Goal: Task Accomplishment & Management: Use online tool/utility

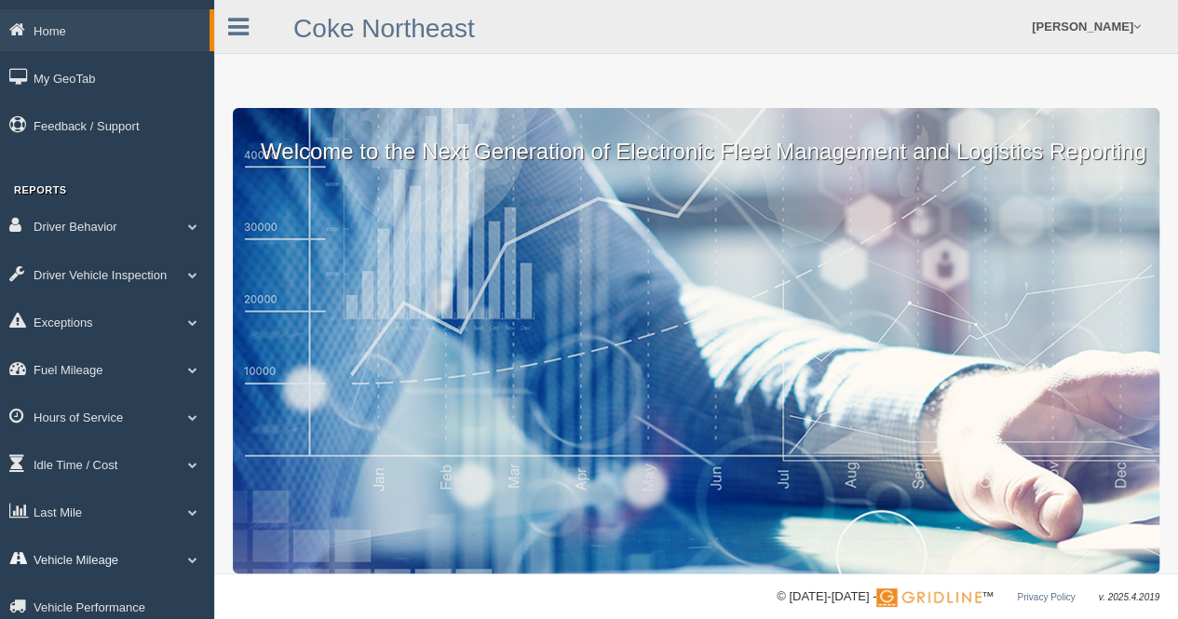
click at [195, 562] on span at bounding box center [193, 559] width 24 height 9
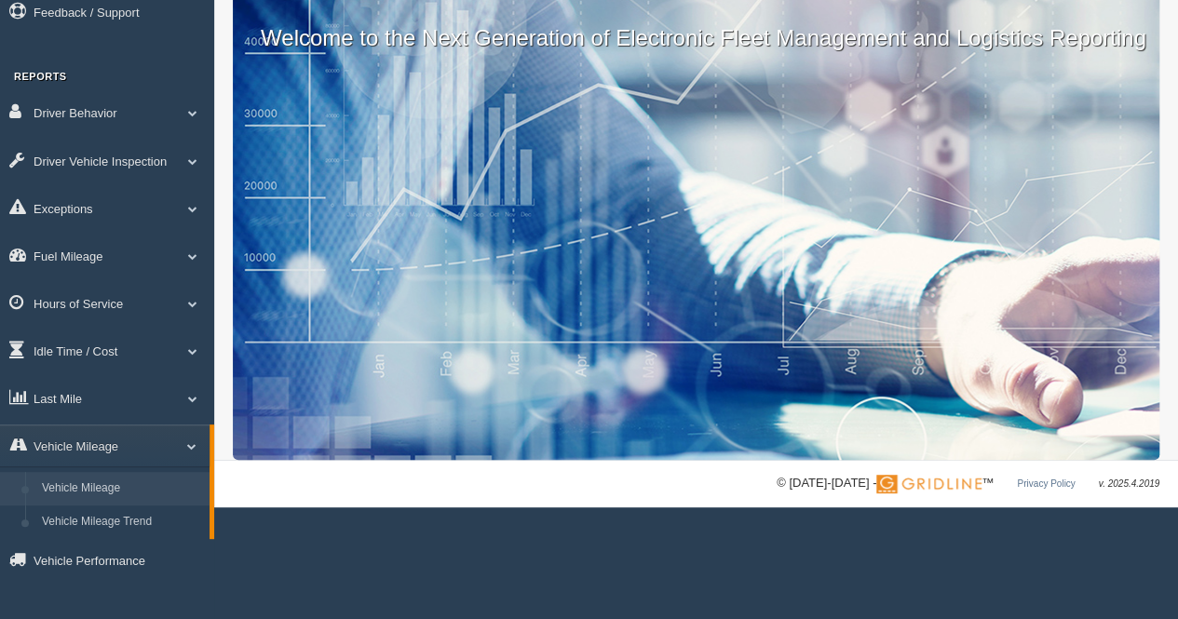
scroll to position [116, 0]
click at [194, 442] on span at bounding box center [184, 445] width 24 height 9
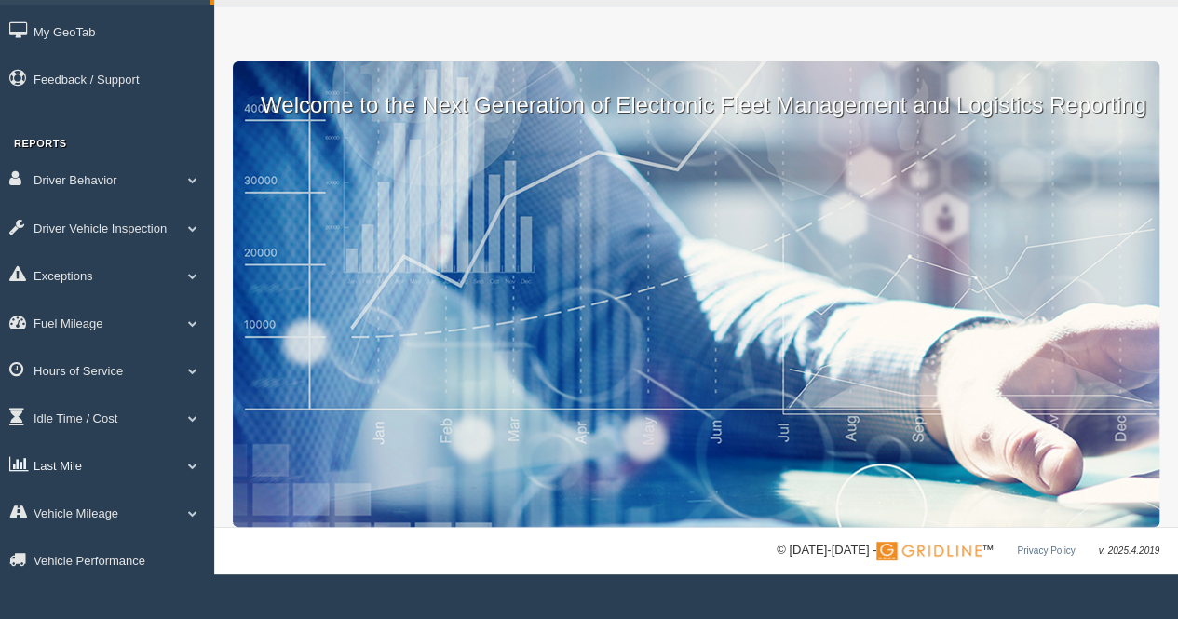
click at [190, 461] on span at bounding box center [193, 465] width 24 height 9
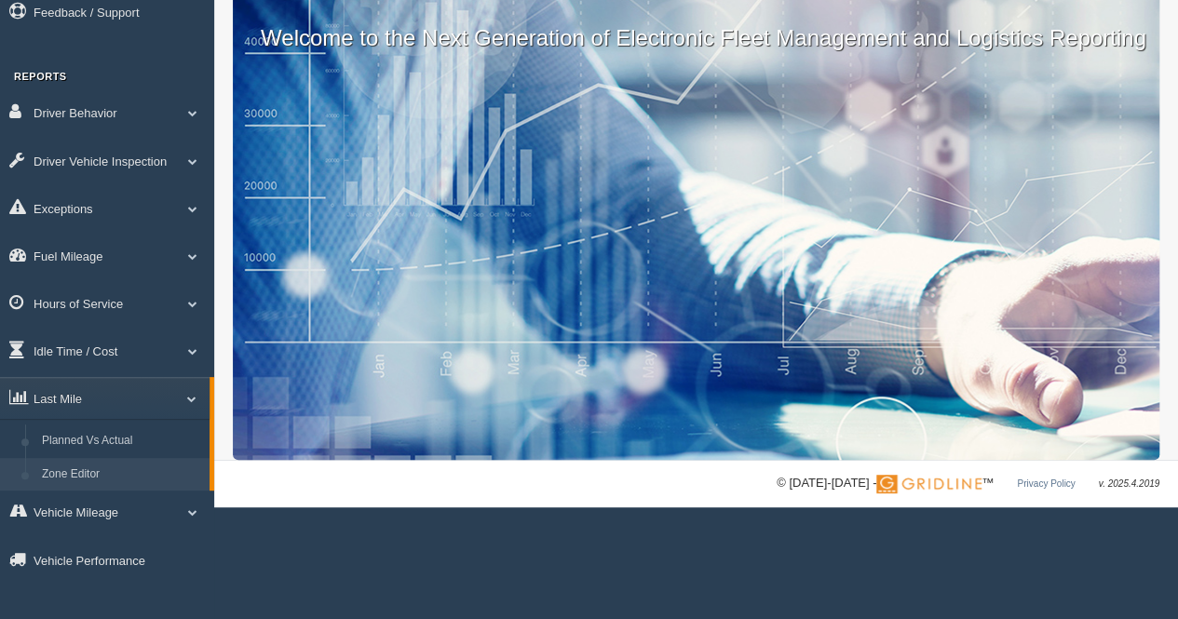
click at [74, 467] on link "Zone Editor" at bounding box center [122, 475] width 176 height 34
